Goal: Check status: Check status

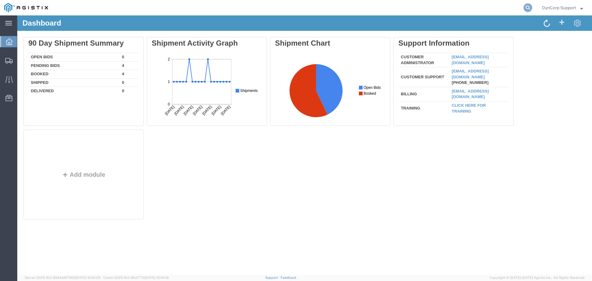
click at [525, 6] on icon at bounding box center [527, 7] width 9 height 9
click at [463, 6] on input "search" at bounding box center [429, 7] width 187 height 15
paste input "56568276"
type input "56568276"
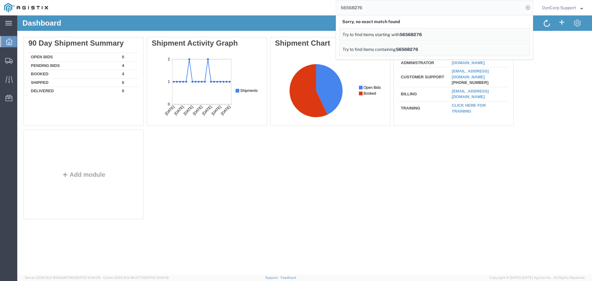
drag, startPoint x: 381, startPoint y: 188, endPoint x: 250, endPoint y: 172, distance: 131.4
click at [381, 188] on div "Delete 90 Day Shipment Summary Open Bids 0 Pending Bids 4 Booked 4 Shipped 0 De…" at bounding box center [304, 129] width 562 height 185
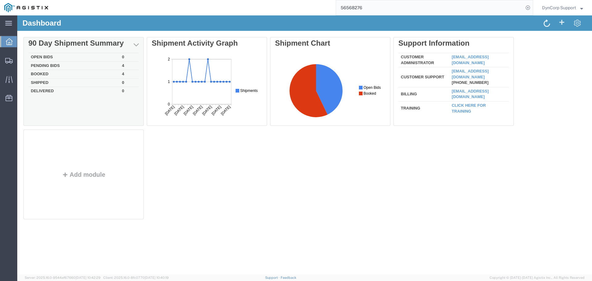
click at [49, 63] on td "Pending Bids" at bounding box center [73, 65] width 91 height 9
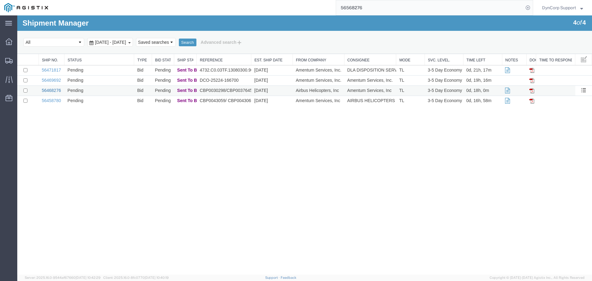
click at [53, 92] on link "56468276" at bounding box center [51, 90] width 19 height 5
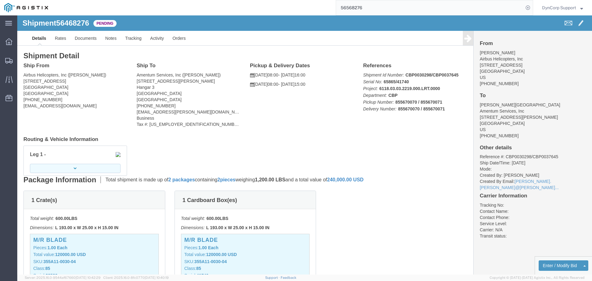
click button "button"
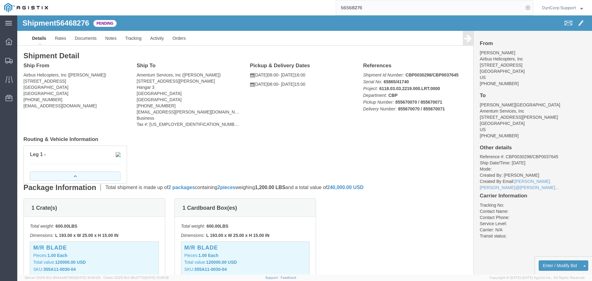
click icon "button"
